Goal: Task Accomplishment & Management: Use online tool/utility

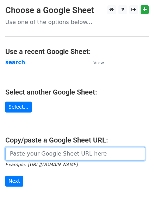
click at [36, 153] on input "url" at bounding box center [75, 153] width 140 height 13
type input "https://docs.google.com/spreadsheets/d/1nC6swY2bykXowXvoZEqmBNJbfxRVZVv91Ga-Idr…"
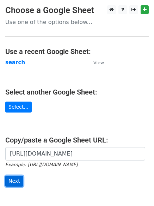
click at [8, 183] on input "Next" at bounding box center [14, 181] width 18 height 11
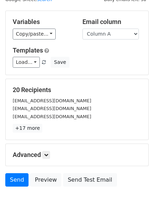
scroll to position [68, 0]
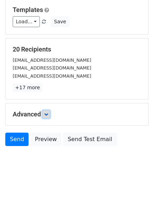
click at [47, 113] on icon at bounding box center [46, 114] width 4 height 4
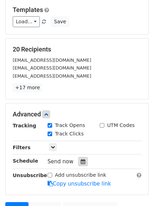
click at [81, 162] on icon at bounding box center [83, 161] width 5 height 5
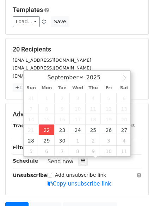
type input "2025-09-22 16:47"
type input "04"
type input "47"
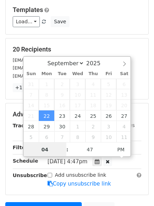
scroll to position [0, 0]
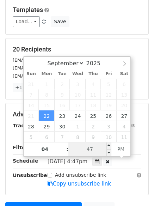
click at [91, 150] on input "47" at bounding box center [89, 149] width 43 height 14
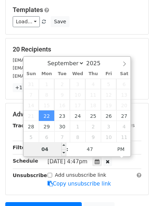
click at [51, 149] on input "04" at bounding box center [45, 149] width 43 height 14
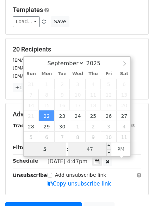
type input "5"
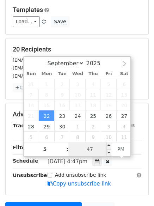
type input "2025-09-22 17:47"
type input "05"
click at [90, 149] on input "47" at bounding box center [89, 149] width 43 height 14
type input "0"
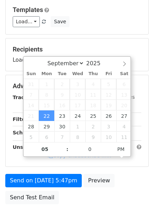
type input "2025-09-22 17:00"
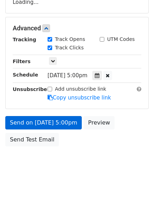
scroll to position [154, 0]
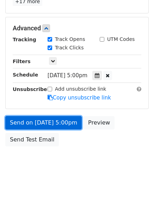
click at [43, 122] on link "Send on Sep 22 at 5:00pm" at bounding box center [43, 122] width 77 height 13
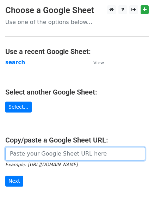
click at [57, 159] on input "url" at bounding box center [75, 153] width 140 height 13
type input "[URL][DOMAIN_NAME]"
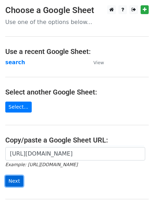
click at [13, 181] on input "Next" at bounding box center [14, 181] width 18 height 11
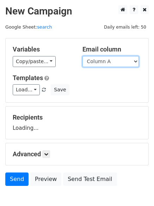
drag, startPoint x: 136, startPoint y: 60, endPoint x: 134, endPoint y: 66, distance: 5.9
click at [136, 60] on select "Column A Column B Column C Column D Column E" at bounding box center [111, 61] width 56 height 11
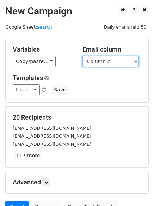
click at [136, 61] on select "Column A Column B Column C Column D Column E" at bounding box center [111, 61] width 56 height 11
select select "Column B"
click at [83, 56] on select "Column A Column B Column C Column D Column E" at bounding box center [111, 61] width 56 height 11
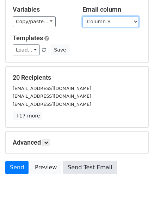
scroll to position [68, 0]
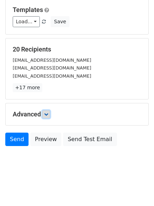
click at [46, 114] on icon at bounding box center [46, 114] width 4 height 4
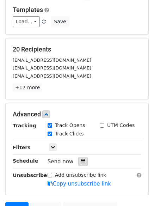
click at [81, 162] on icon at bounding box center [83, 161] width 5 height 5
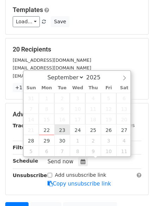
type input "2025-09-23 12:00"
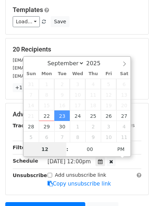
type input "6"
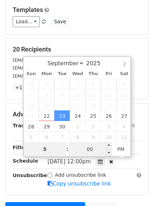
type input "5"
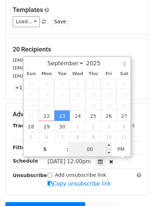
type input "2025-09-23 17:00"
type input "05"
click at [88, 151] on input "00" at bounding box center [89, 149] width 43 height 14
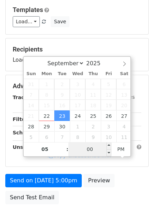
type input "5"
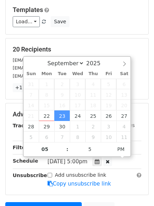
type input "2025-09-23 17:05"
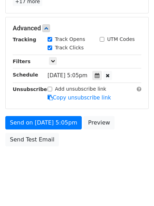
scroll to position [126, 0]
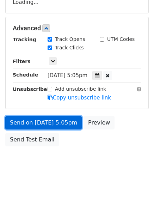
click at [25, 120] on link "Send on Sep 23 at 5:05pm" at bounding box center [43, 122] width 77 height 13
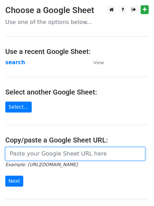
click at [37, 154] on input "url" at bounding box center [75, 153] width 140 height 13
click at [55, 155] on input "url" at bounding box center [75, 153] width 140 height 13
type input "https://docs.google.com/spreadsheets/d/1nC6swY2bykXowXvoZEqmBNJbfxRVZVv91Ga-Idr…"
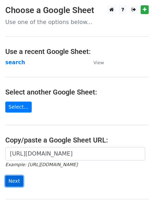
click at [12, 182] on input "Next" at bounding box center [14, 181] width 18 height 11
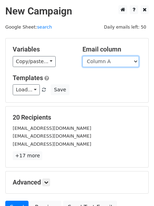
click at [135, 61] on select "Column A Column B Column C Column D Column E" at bounding box center [111, 61] width 56 height 11
select select "Column C"
click at [83, 56] on select "Column A Column B Column C Column D Column E" at bounding box center [111, 61] width 56 height 11
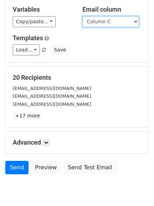
scroll to position [68, 0]
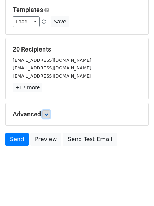
click at [46, 112] on icon at bounding box center [46, 114] width 4 height 4
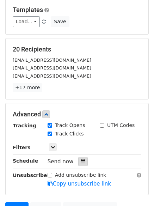
click at [81, 163] on icon at bounding box center [83, 161] width 5 height 5
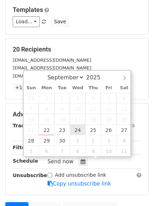
type input "2025-09-24 12:00"
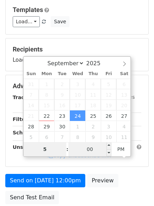
type input "5"
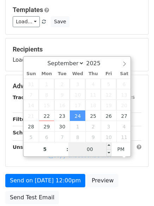
type input "2025-09-24 17:00"
type input "05"
click at [100, 148] on input "00" at bounding box center [89, 149] width 43 height 14
type input "10"
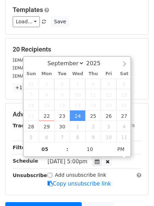
type input "2025-09-24 17:10"
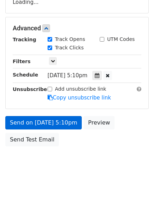
scroll to position [154, 0]
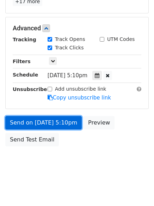
click at [36, 121] on link "Send on Sep 24 at 5:10pm" at bounding box center [43, 122] width 77 height 13
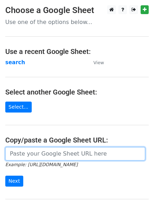
click at [45, 153] on input "url" at bounding box center [75, 153] width 140 height 13
type input "[URL][DOMAIN_NAME]"
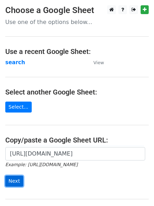
click at [12, 180] on input "Next" at bounding box center [14, 181] width 18 height 11
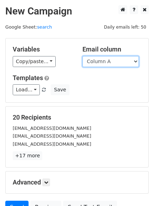
click at [135, 60] on select "Column A Column B Column C Column D Column E" at bounding box center [111, 61] width 56 height 11
select select "Column D"
click at [83, 56] on select "Column A Column B Column C Column D Column E" at bounding box center [111, 61] width 56 height 11
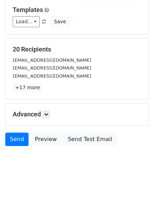
scroll to position [40, 0]
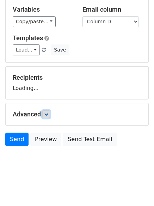
click at [48, 113] on icon at bounding box center [46, 114] width 4 height 4
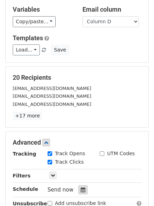
click at [81, 189] on icon at bounding box center [83, 189] width 5 height 5
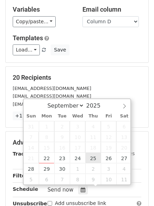
type input "2025-09-25 12:00"
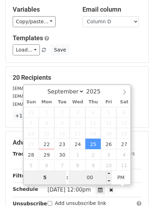
type input "5"
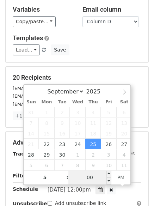
type input "2025-09-25 17:00"
type input "05"
click at [92, 178] on input "00" at bounding box center [89, 178] width 43 height 14
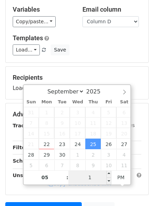
type input "15"
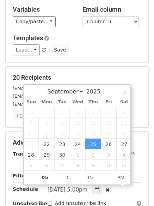
type input "2025-09-25 17:15"
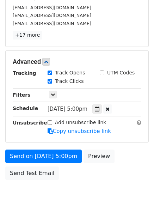
scroll to position [125, 0]
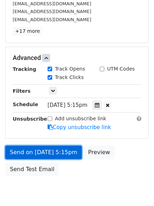
click at [41, 152] on link "Send on Sep 25 at 5:15pm" at bounding box center [43, 152] width 77 height 13
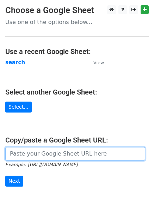
click at [34, 154] on input "url" at bounding box center [75, 153] width 140 height 13
click at [43, 155] on input "url" at bounding box center [75, 153] width 140 height 13
type input "[URL][DOMAIN_NAME]"
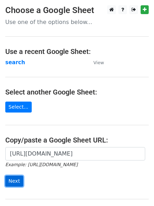
click at [11, 181] on input "Next" at bounding box center [14, 181] width 18 height 11
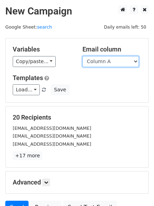
click at [136, 60] on select "Column A Column B Column C Column D Column E" at bounding box center [111, 61] width 56 height 11
select select "Column E"
click at [83, 56] on select "Column A Column B Column C Column D Column E" at bounding box center [111, 61] width 56 height 11
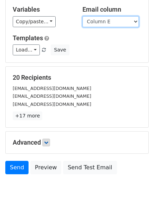
scroll to position [65, 0]
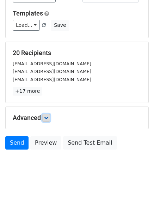
click at [47, 119] on icon at bounding box center [46, 118] width 4 height 4
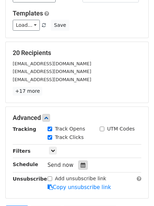
click at [81, 165] on icon at bounding box center [83, 165] width 5 height 5
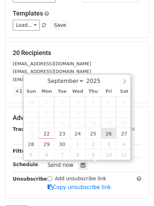
type input "2025-09-26 12:00"
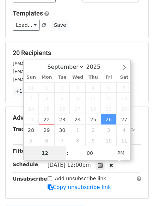
scroll to position [0, 0]
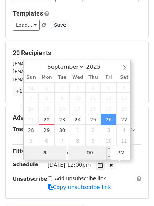
type input "5"
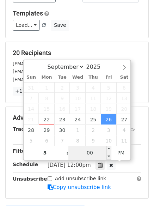
type input "2025-09-26 17:00"
type input "05"
click at [93, 156] on input "00" at bounding box center [89, 153] width 43 height 14
type input "25"
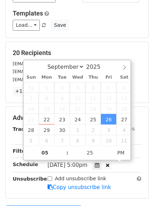
type input "2025-09-26 17:25"
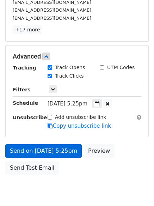
scroll to position [154, 0]
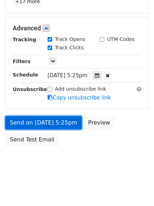
click at [31, 124] on link "Send on Sep 26 at 5:25pm" at bounding box center [43, 122] width 77 height 13
